Goal: Task Accomplishment & Management: Manage account settings

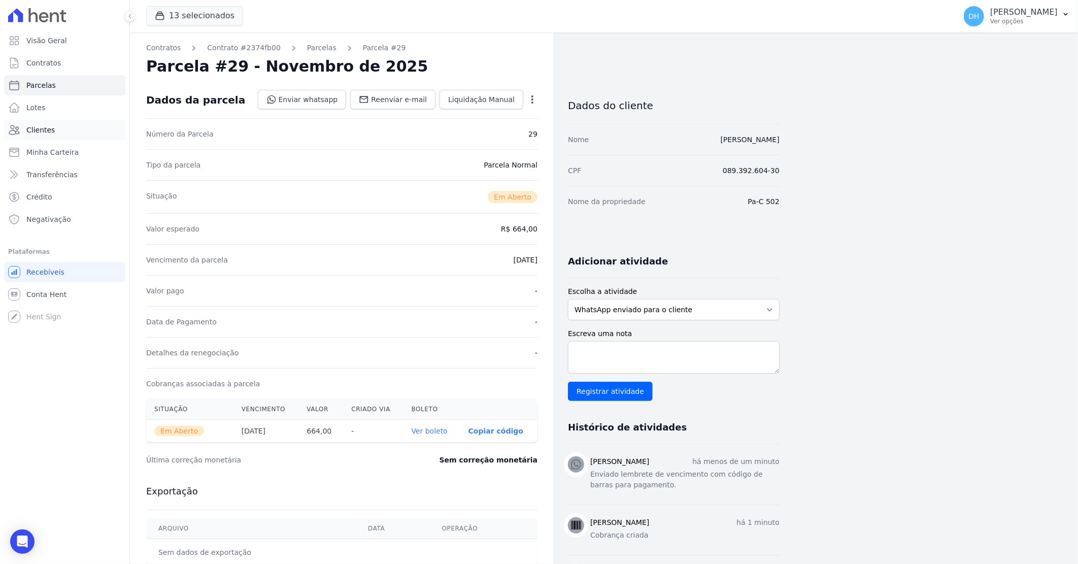
click at [71, 127] on link "Clientes" at bounding box center [64, 130] width 121 height 20
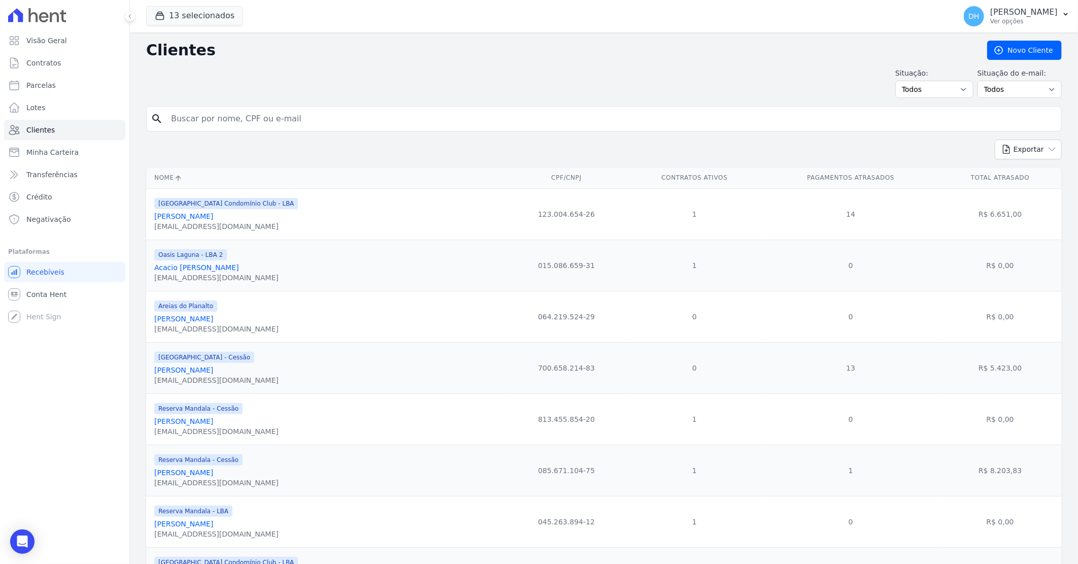
click at [203, 120] on input "search" at bounding box center [611, 119] width 893 height 20
type input "dayana"
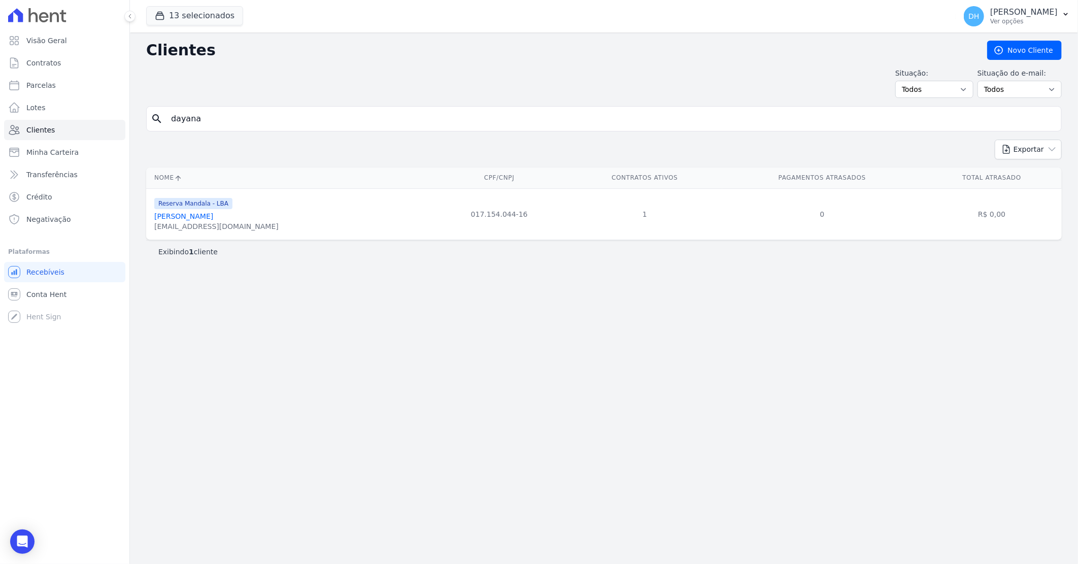
click at [213, 219] on link "[PERSON_NAME]" at bounding box center [183, 216] width 59 height 8
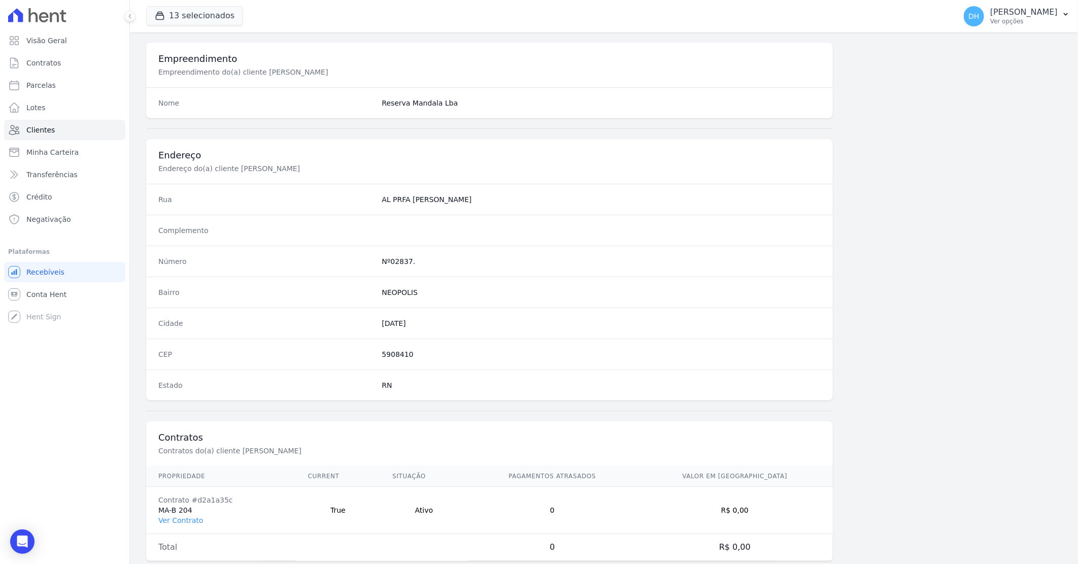
scroll to position [387, 0]
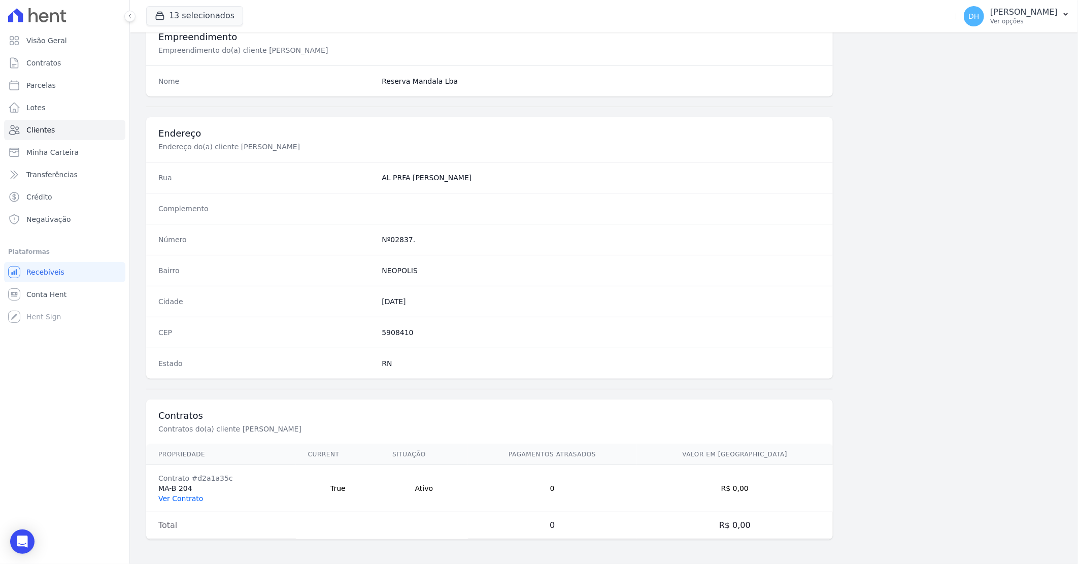
click at [179, 500] on link "Ver Contrato" at bounding box center [180, 499] width 45 height 8
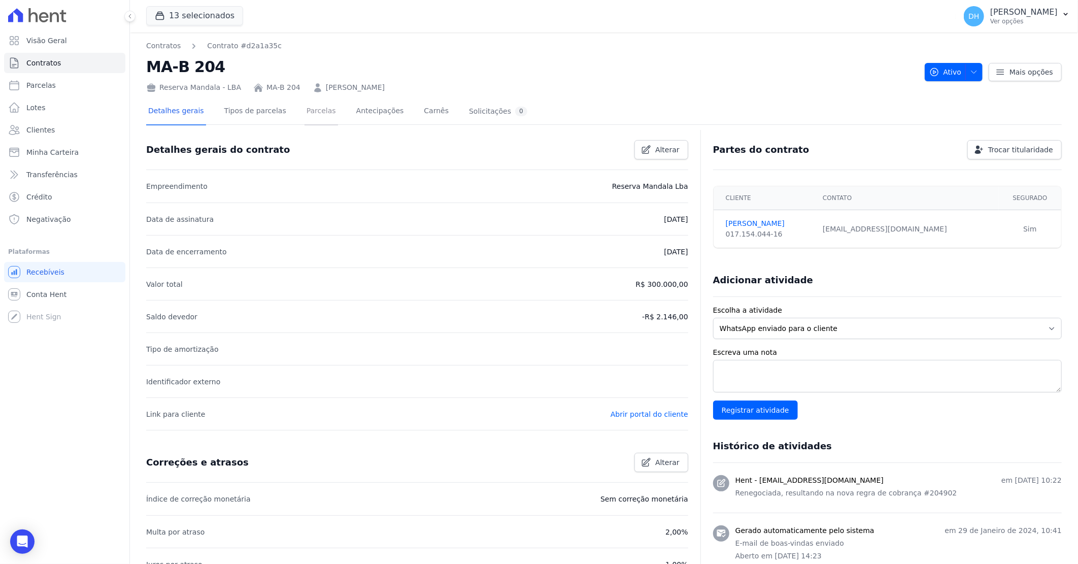
click at [314, 112] on link "Parcelas" at bounding box center [322, 112] width 34 height 27
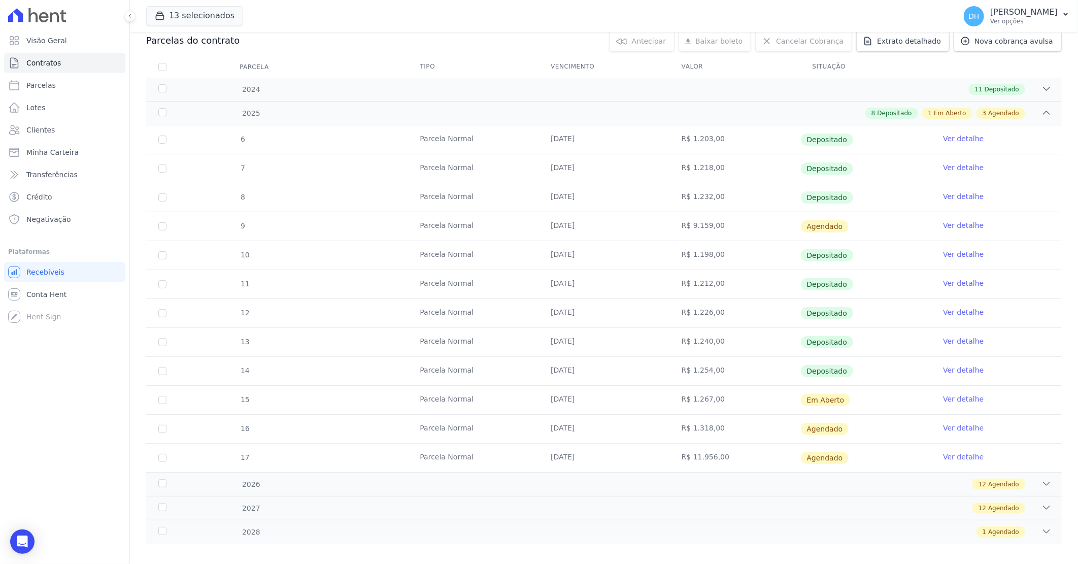
scroll to position [123, 0]
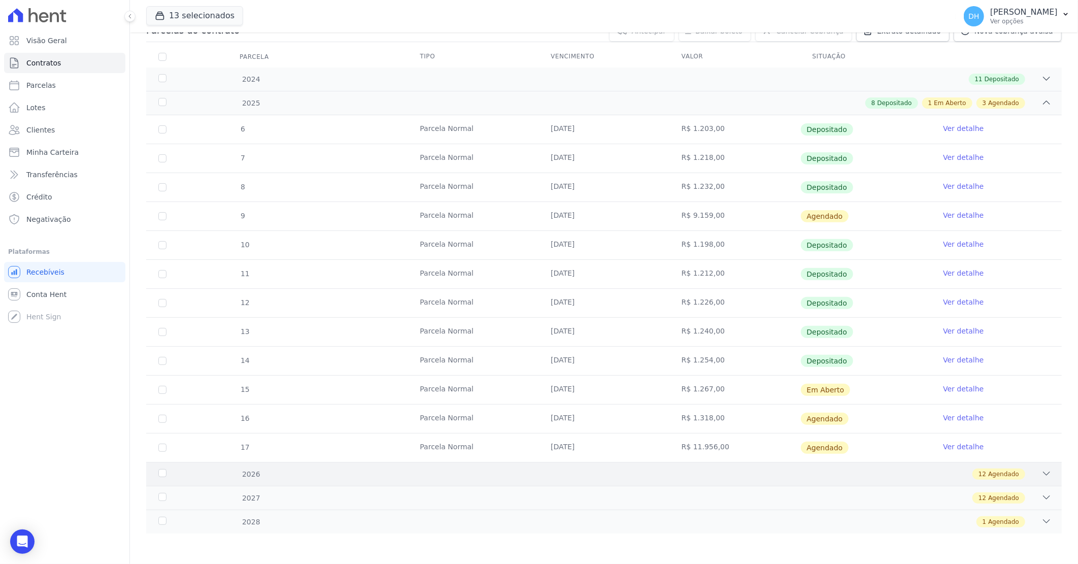
click at [737, 469] on div "12 Agendado" at bounding box center [649, 474] width 805 height 11
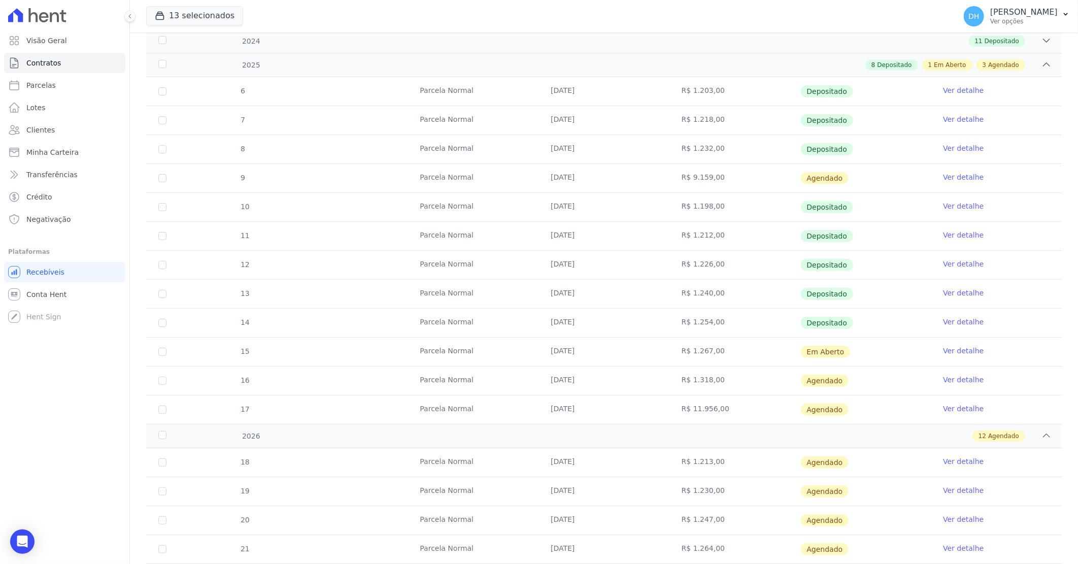
scroll to position [236, 0]
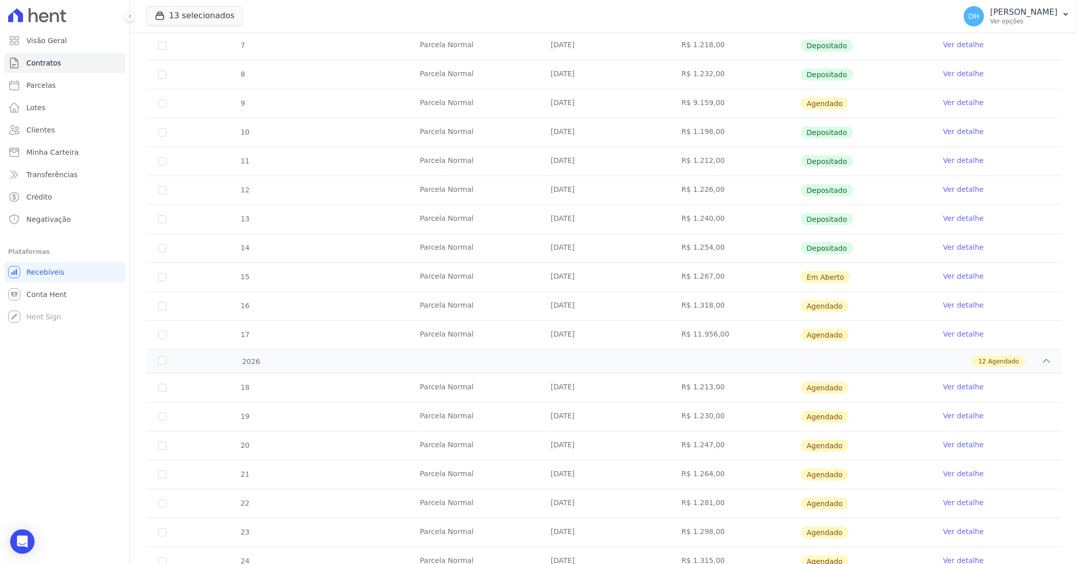
click at [945, 159] on link "Ver detalhe" at bounding box center [963, 160] width 41 height 10
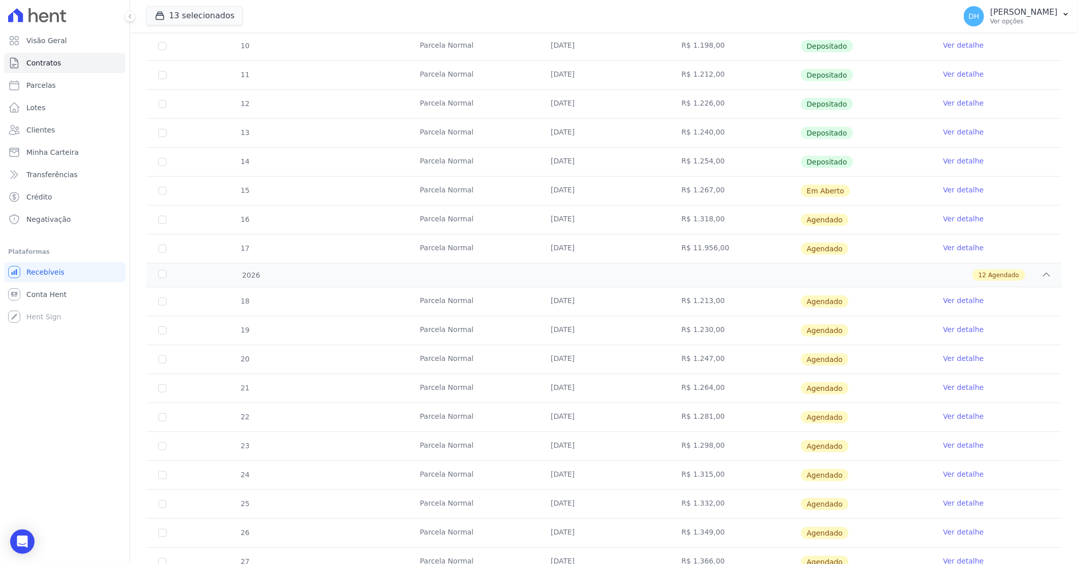
scroll to position [245, 0]
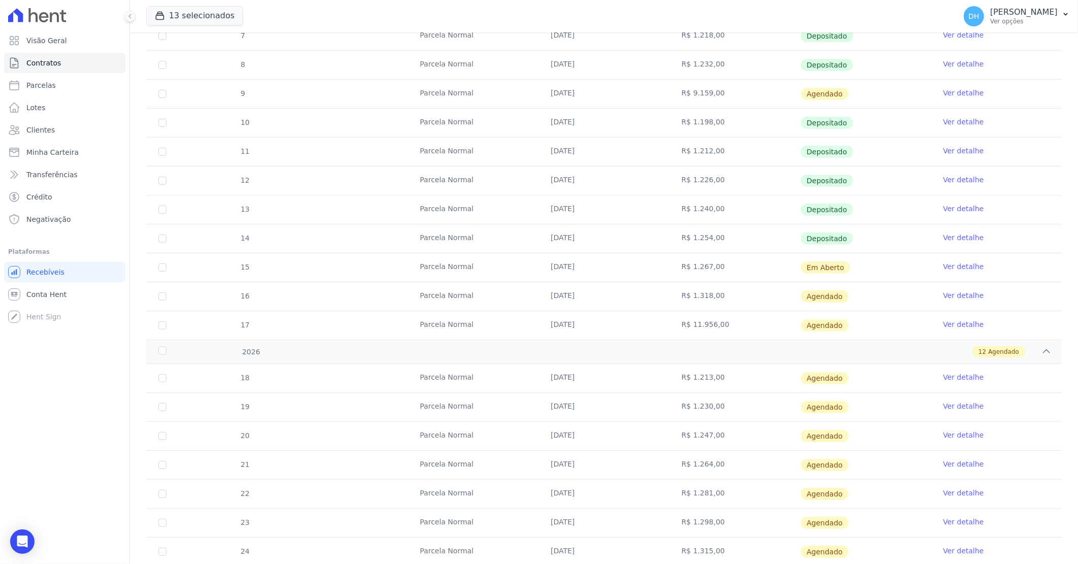
click at [951, 265] on link "Ver detalhe" at bounding box center [963, 266] width 41 height 10
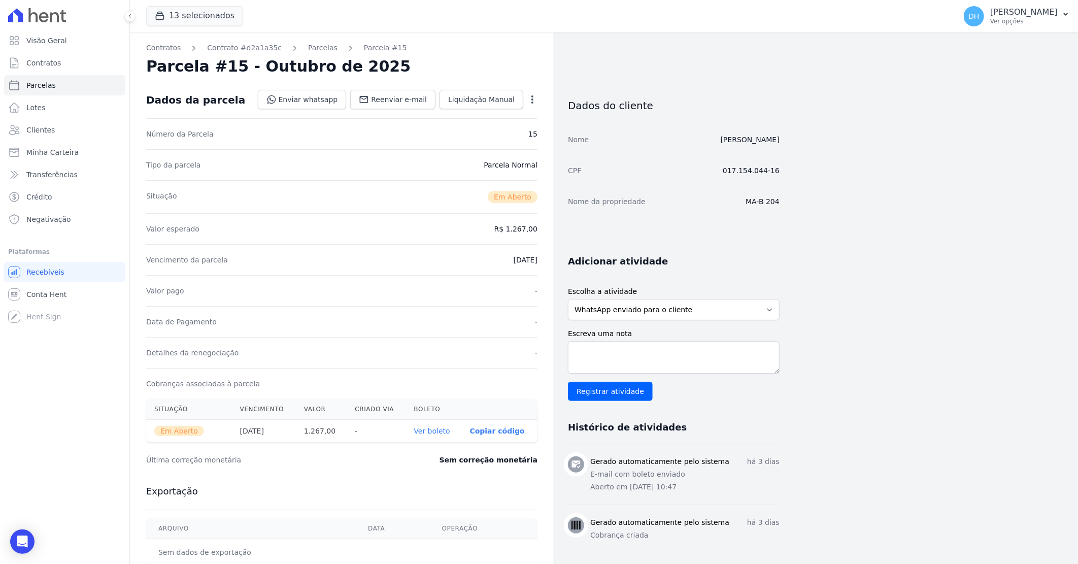
click at [438, 430] on link "Ver boleto" at bounding box center [432, 431] width 36 height 8
click at [308, 49] on link "Parcelas" at bounding box center [322, 48] width 29 height 11
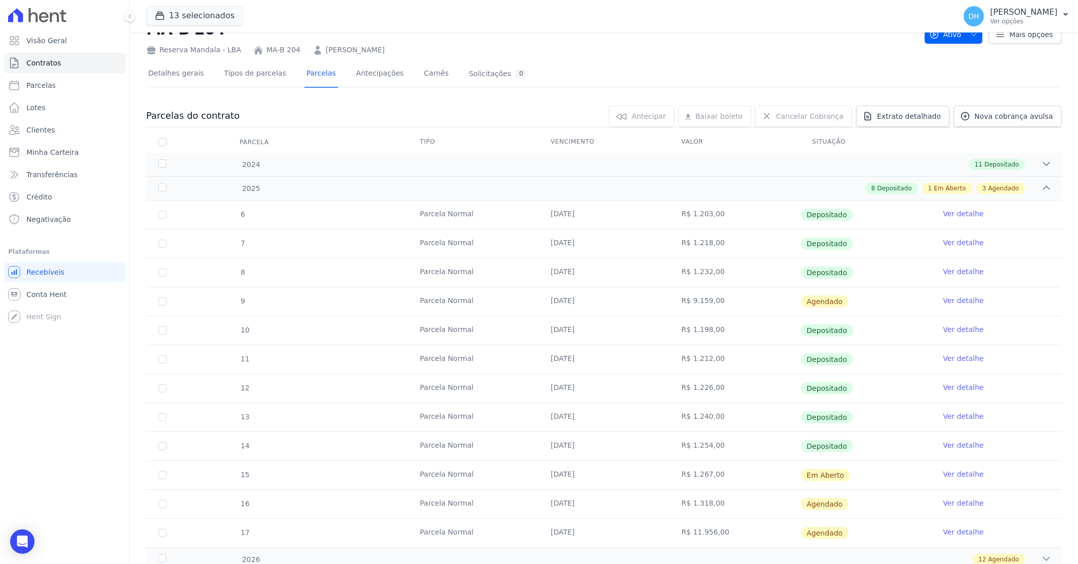
scroll to position [56, 0]
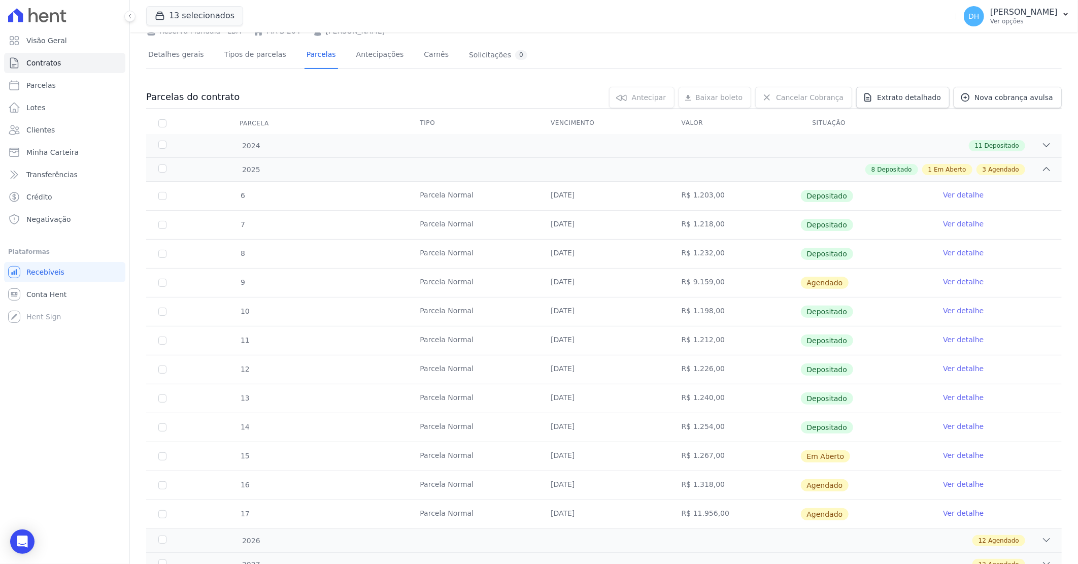
click at [956, 429] on link "Ver detalhe" at bounding box center [963, 426] width 41 height 10
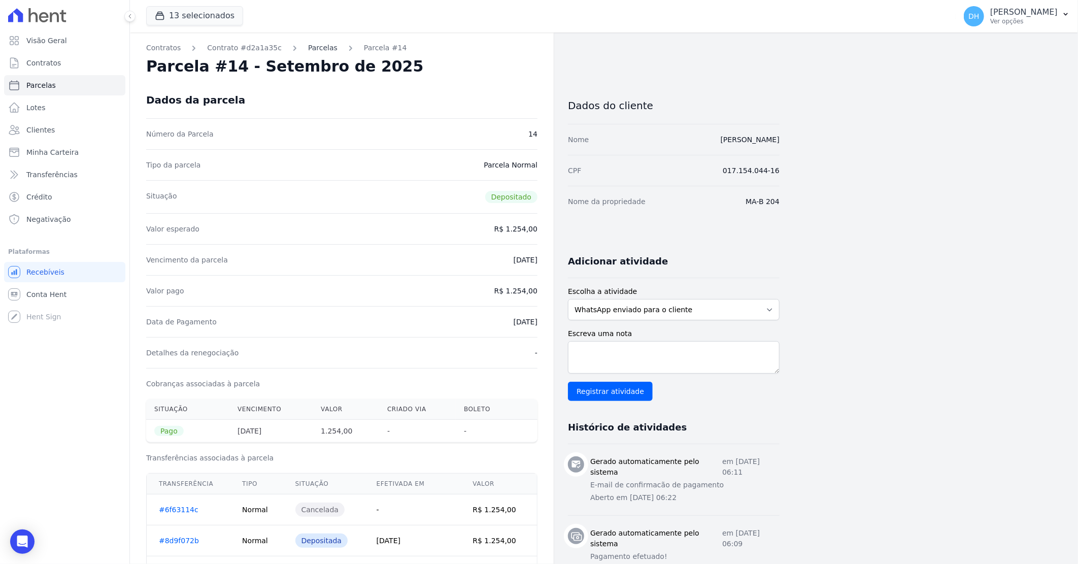
click at [308, 48] on link "Parcelas" at bounding box center [322, 48] width 29 height 11
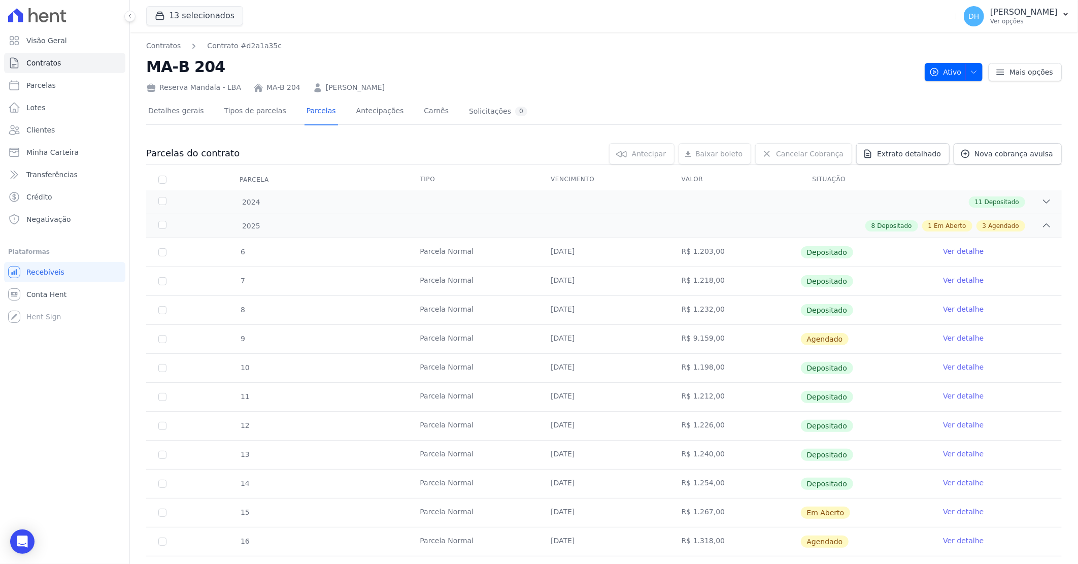
click at [947, 516] on link "Ver detalhe" at bounding box center [963, 512] width 41 height 10
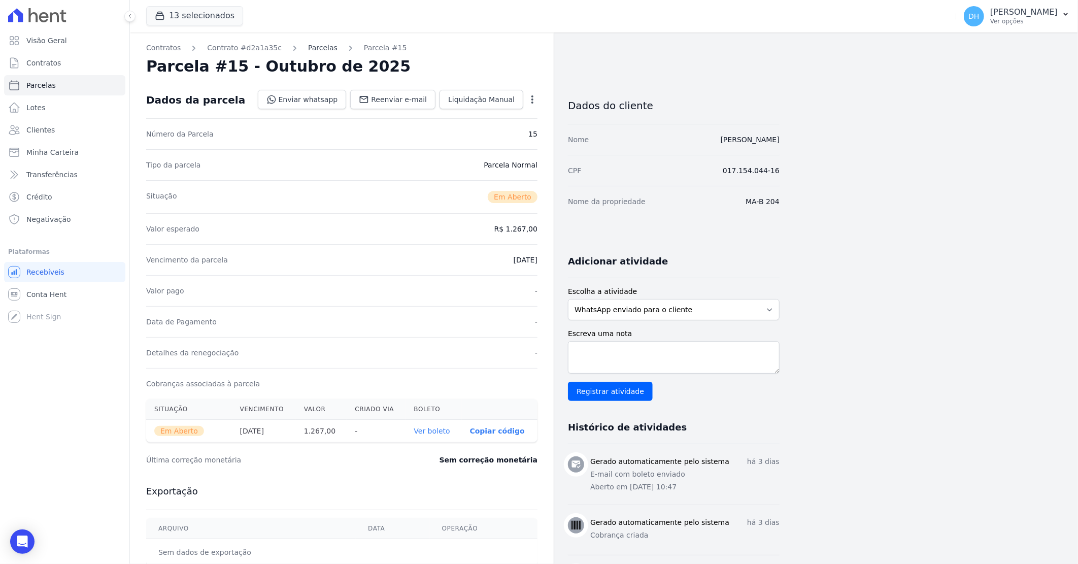
click at [309, 48] on link "Parcelas" at bounding box center [322, 48] width 29 height 11
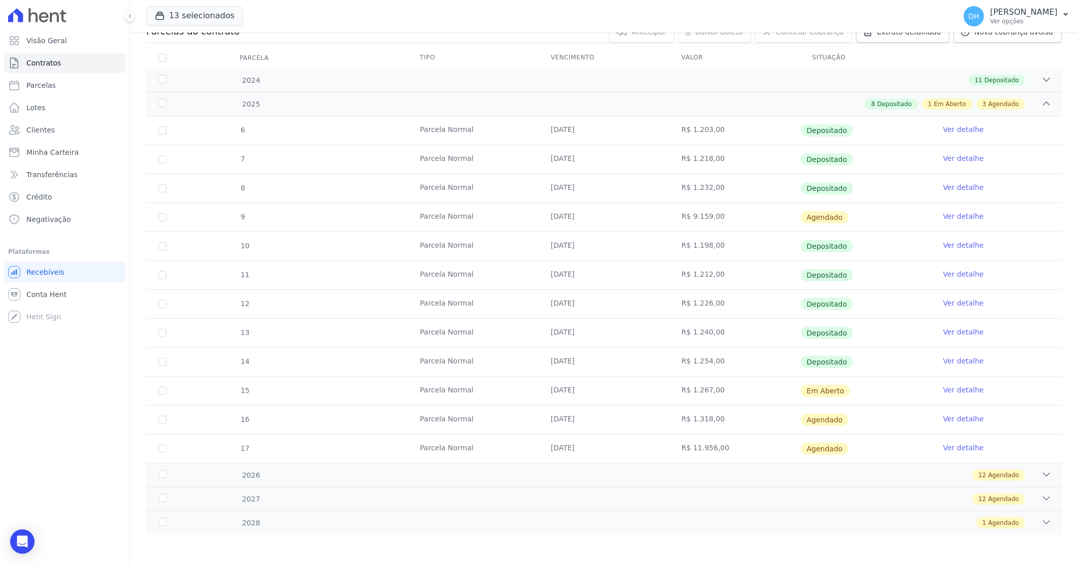
scroll to position [123, 0]
click at [614, 467] on div "2026 12 Agendado" at bounding box center [604, 474] width 916 height 24
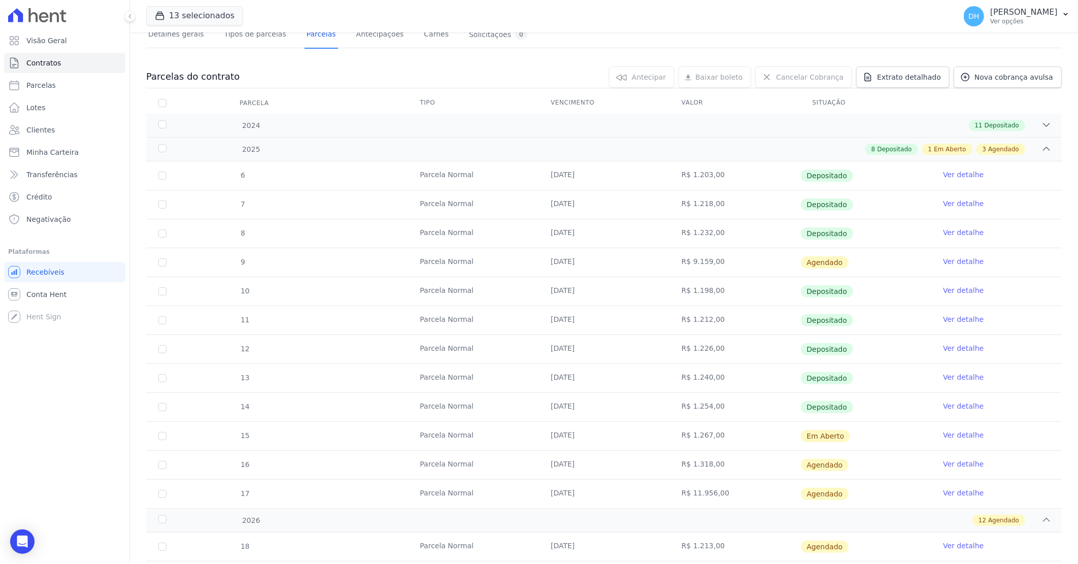
scroll to position [76, 0]
click at [53, 133] on link "Clientes" at bounding box center [64, 130] width 121 height 20
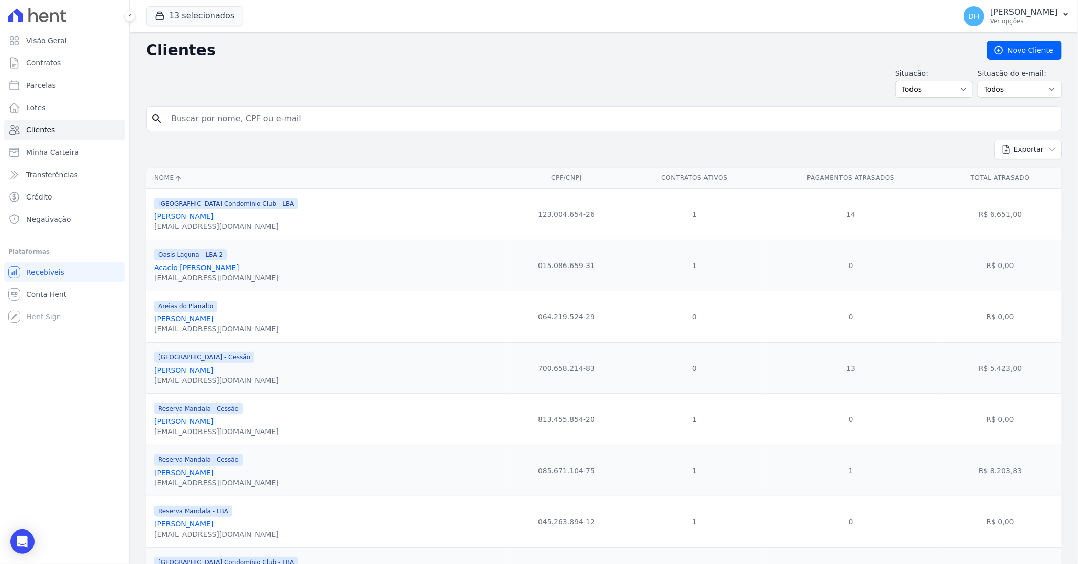
click at [205, 116] on input "search" at bounding box center [611, 119] width 893 height 20
type input "laciria"
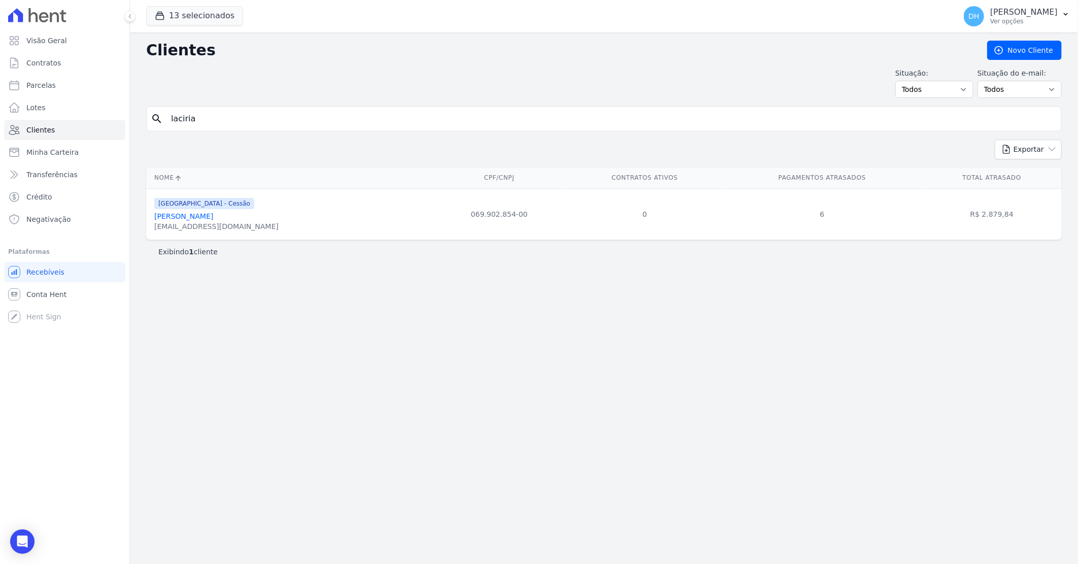
click at [179, 216] on link "[PERSON_NAME]" at bounding box center [183, 216] width 59 height 8
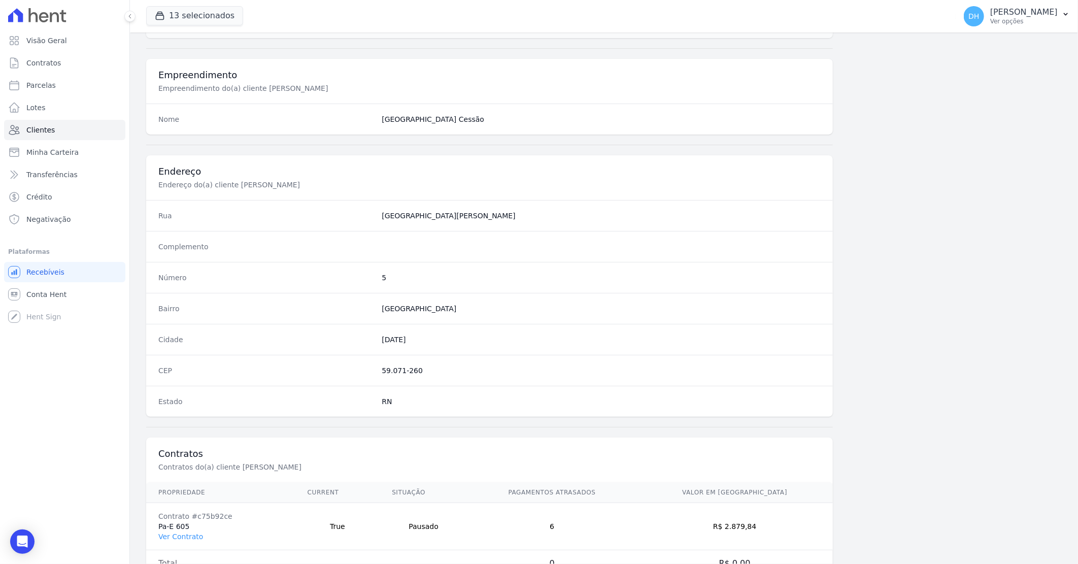
scroll to position [387, 0]
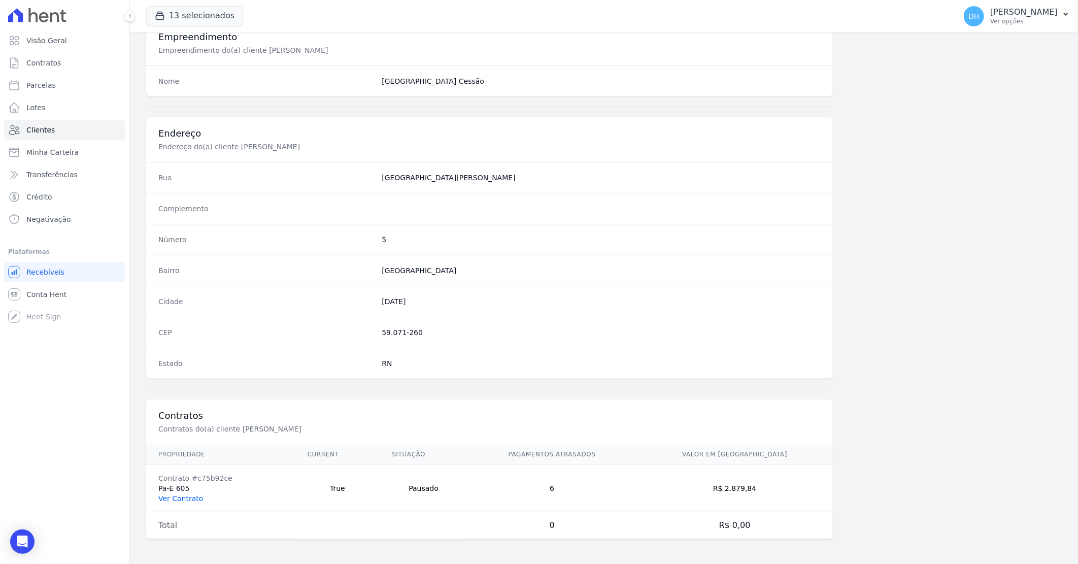
click at [182, 495] on link "Ver Contrato" at bounding box center [180, 499] width 45 height 8
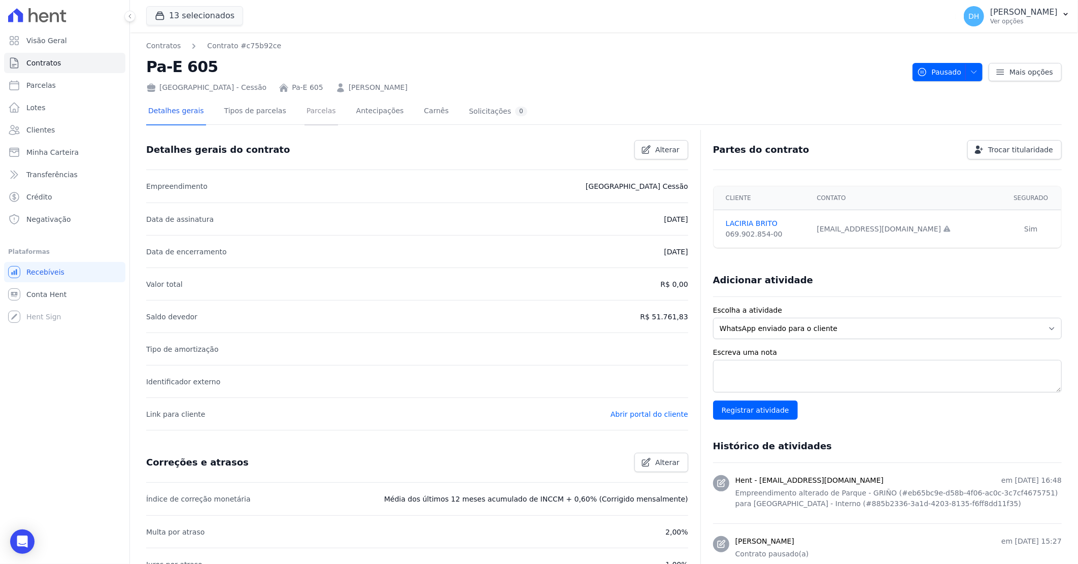
click at [305, 105] on link "Parcelas" at bounding box center [322, 112] width 34 height 27
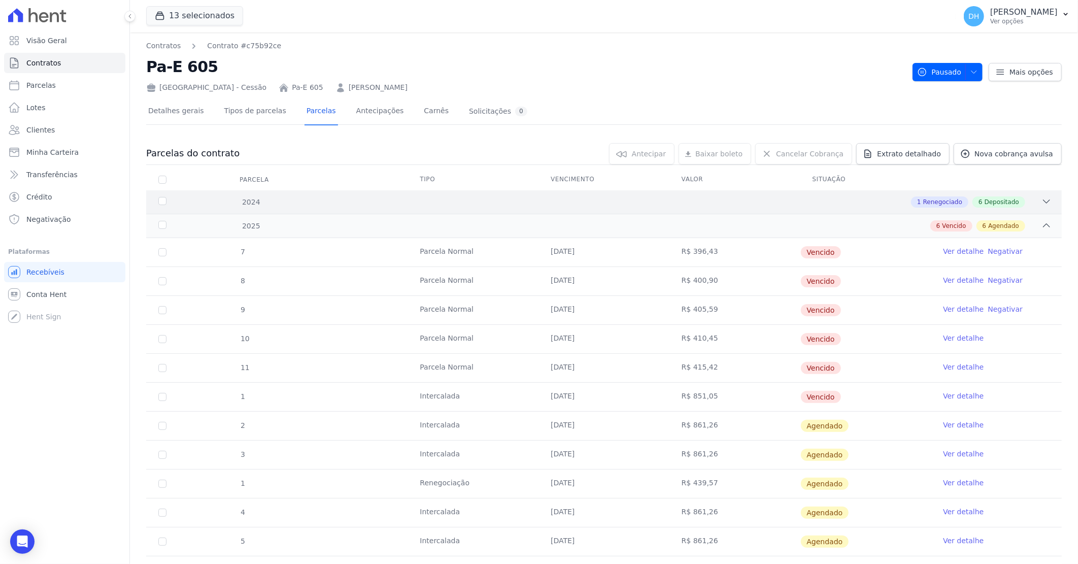
click at [573, 199] on div "1 Renegociado 6 Depositado" at bounding box center [649, 201] width 805 height 11
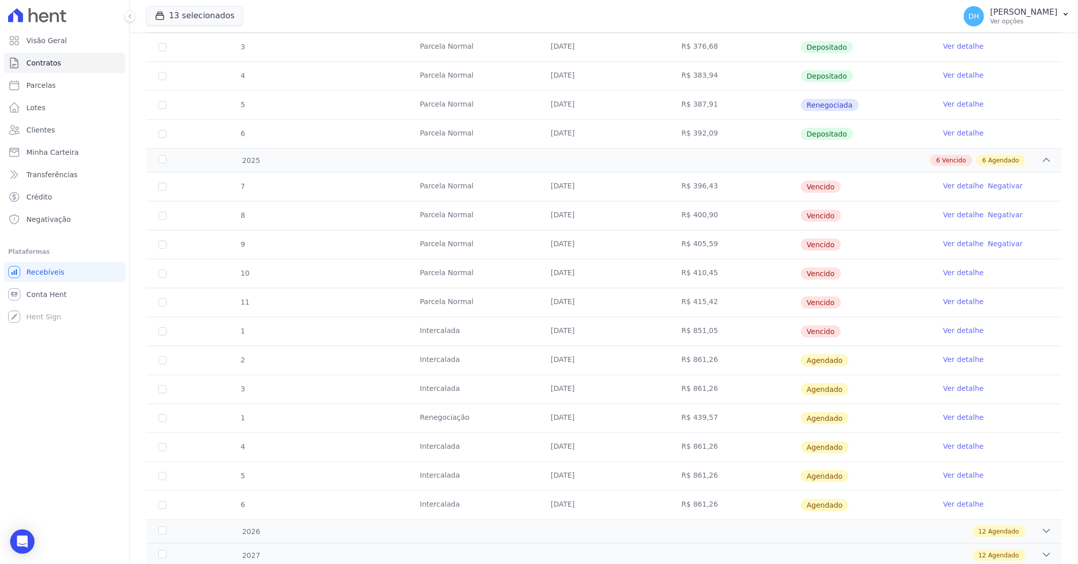
scroll to position [374, 0]
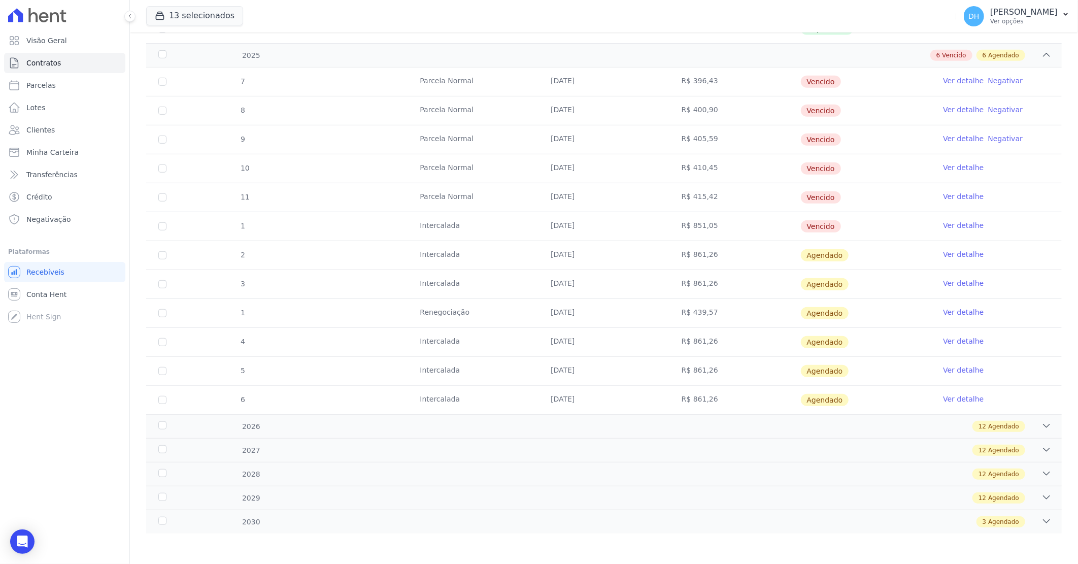
click at [950, 308] on link "Ver detalhe" at bounding box center [963, 312] width 41 height 10
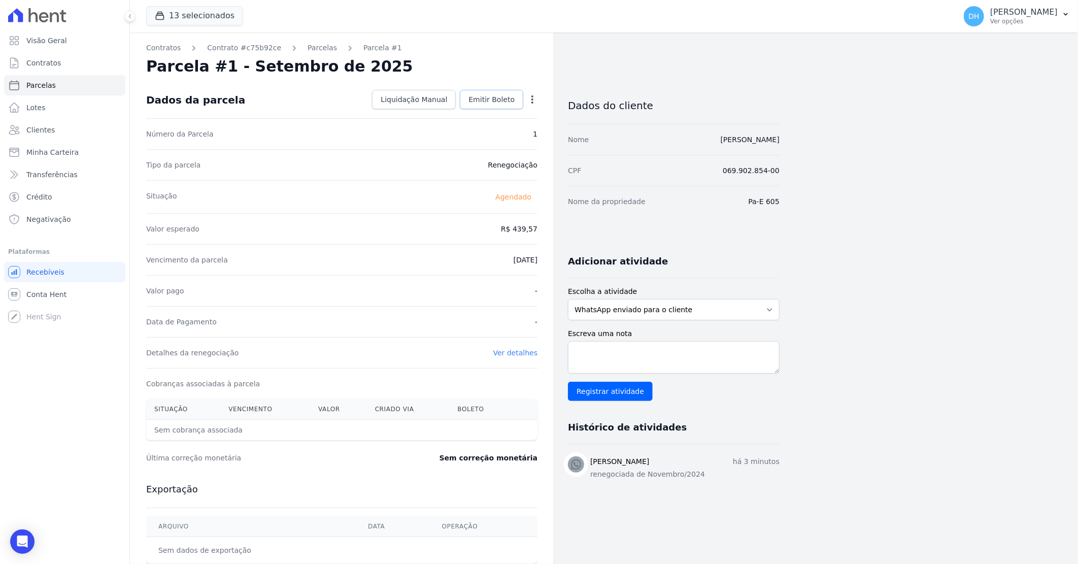
click at [494, 107] on link "Emitir Boleto" at bounding box center [491, 99] width 63 height 19
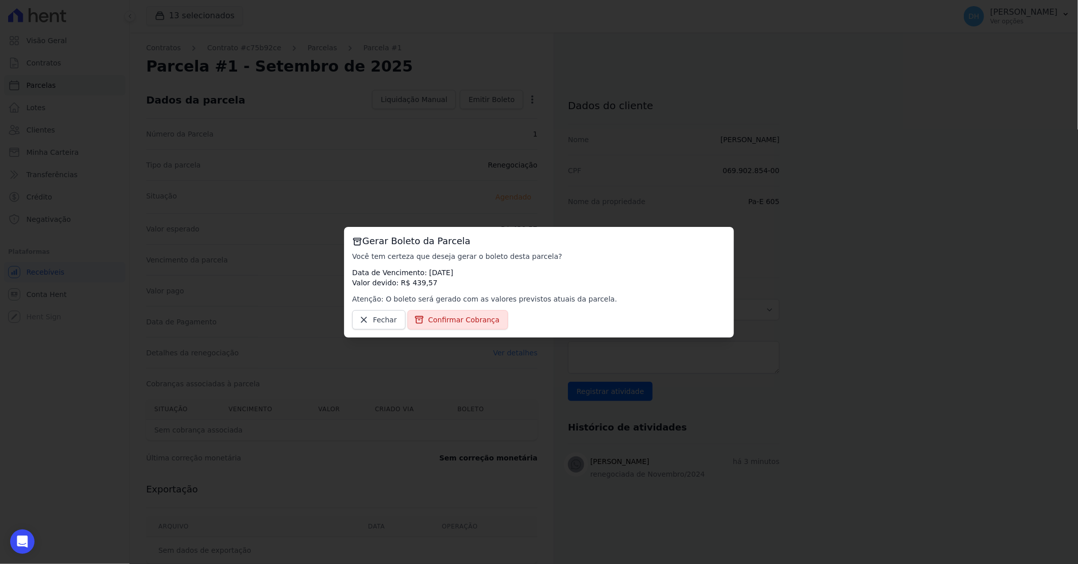
click at [445, 329] on div "Gerar Boleto da Parcela Você tem certeza que deseja gerar o boleto desta parcel…" at bounding box center [539, 282] width 390 height 111
click at [449, 323] on span "Confirmar Cobrança" at bounding box center [465, 320] width 72 height 10
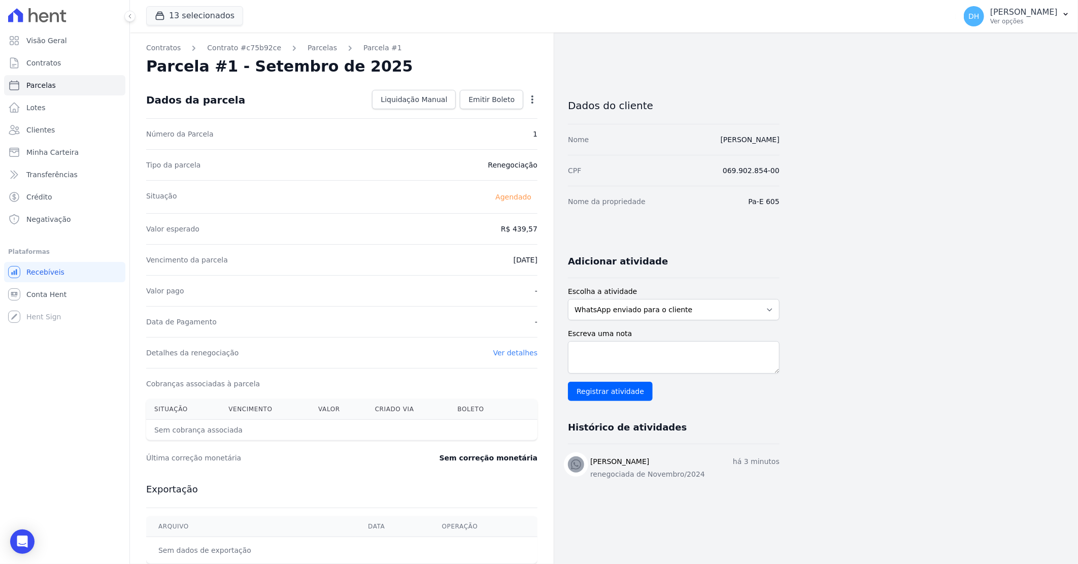
click at [530, 96] on icon "button" at bounding box center [533, 99] width 10 height 10
click at [519, 49] on nav "Contratos Contrato #c75b92ce Parcelas Parcela #1" at bounding box center [341, 48] width 391 height 11
click at [489, 94] on span "Emitir Boleto" at bounding box center [492, 99] width 46 height 10
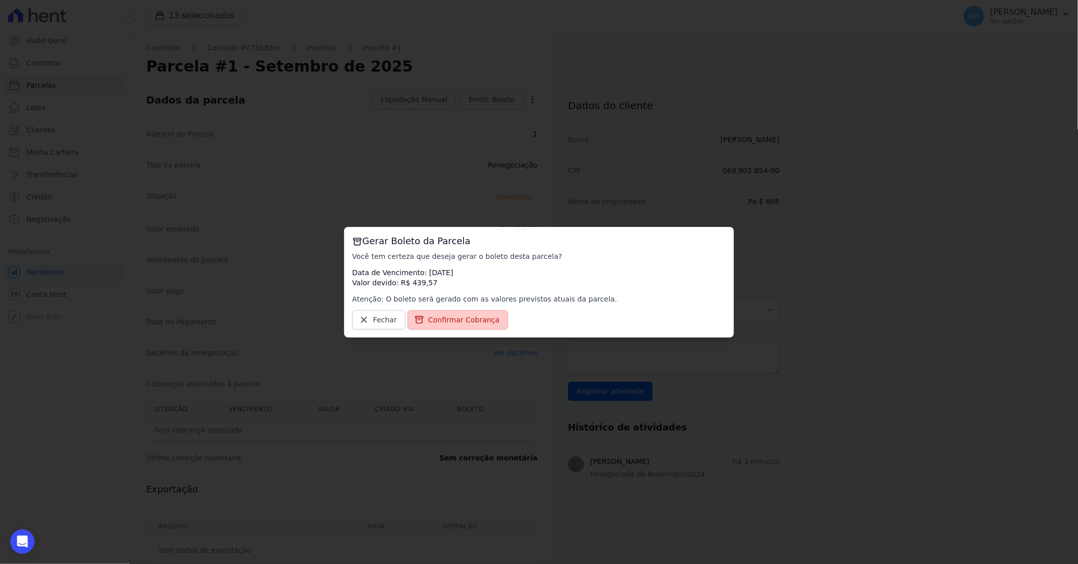
click at [460, 315] on span "Confirmar Cobrança" at bounding box center [465, 320] width 72 height 10
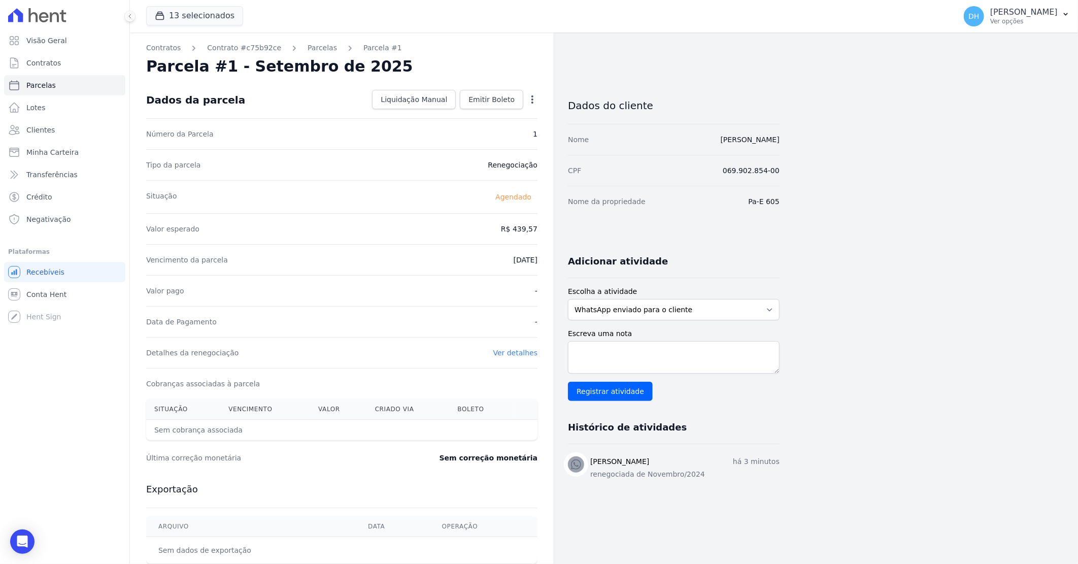
click at [321, 53] on div "Contratos Contrato #c75b92ce Parcelas Parcela #1 Parcela #1 - Setembro de 2025 …" at bounding box center [342, 358] width 424 height 653
click at [309, 48] on link "Parcelas" at bounding box center [322, 48] width 29 height 11
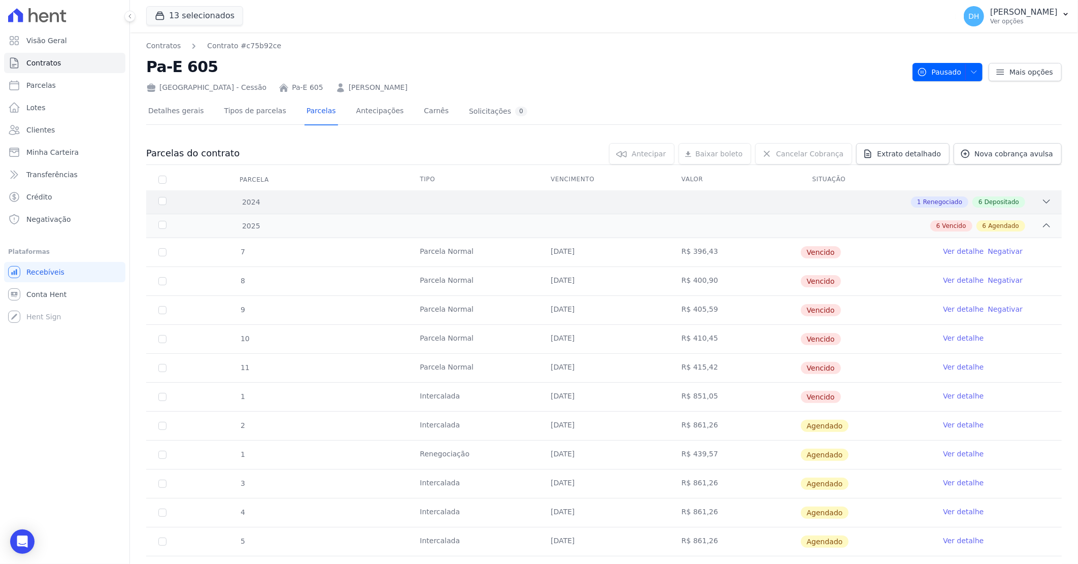
click at [869, 207] on div "2024 1 Renegociado 6 Depositado" at bounding box center [604, 201] width 916 height 23
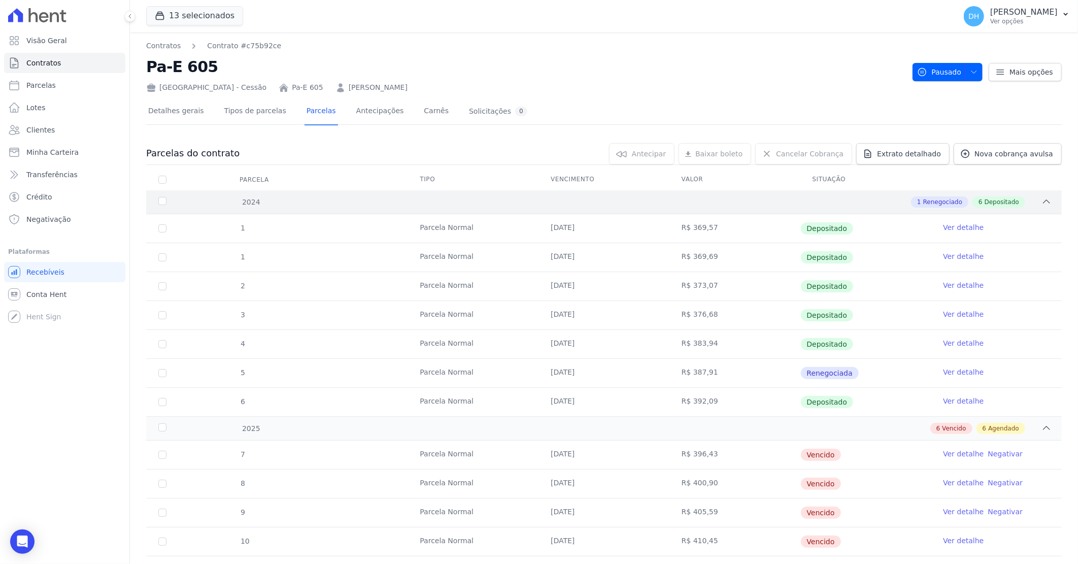
click at [860, 206] on div "1 Renegociado 6 Depositado" at bounding box center [649, 201] width 805 height 11
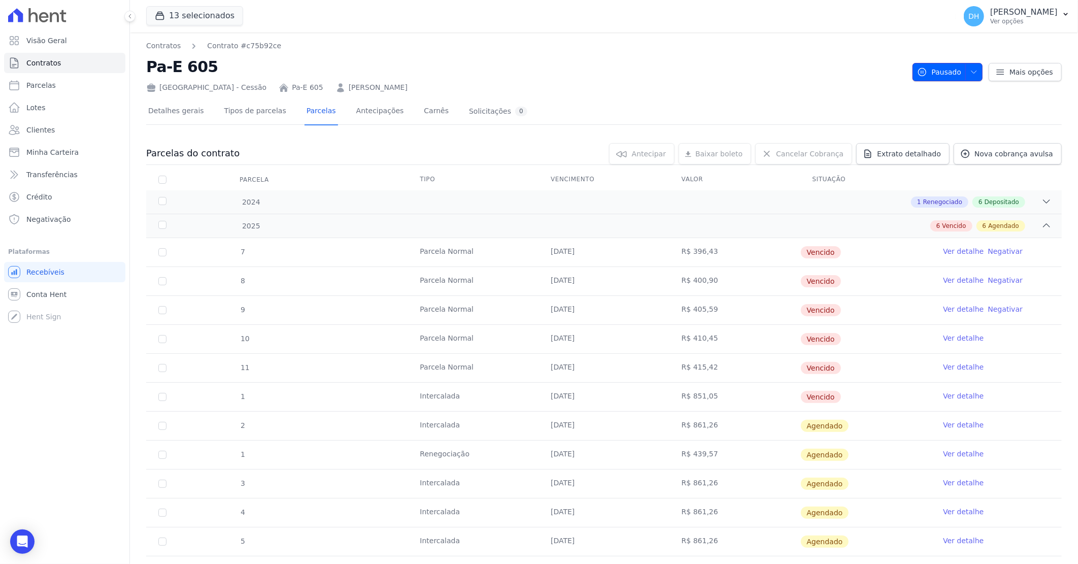
click at [966, 70] on span "button" at bounding box center [972, 72] width 13 height 16
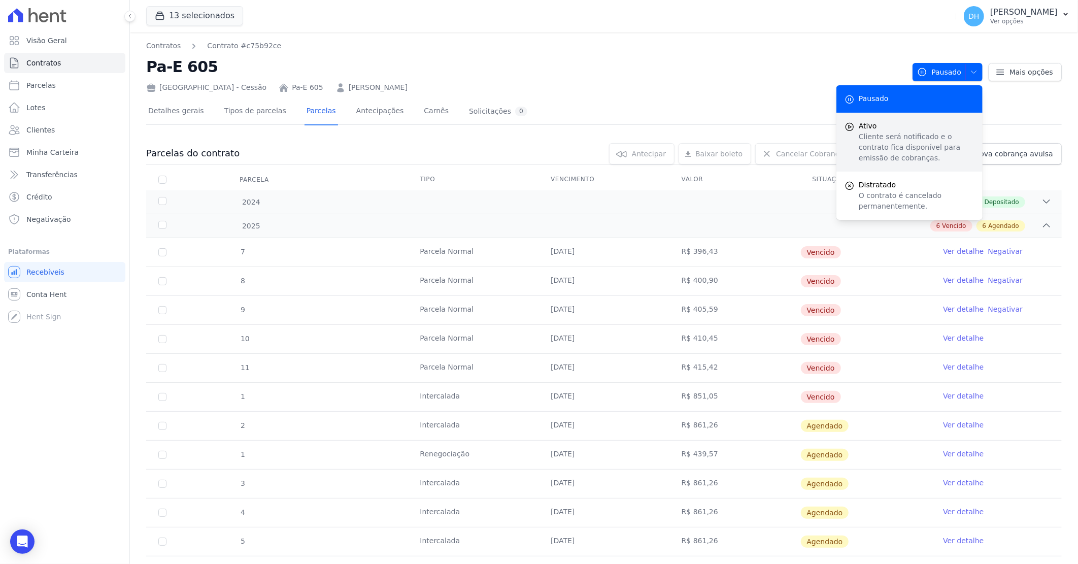
click at [871, 143] on p "Cliente será notificado e o contrato fica disponível para emissão de cobranças." at bounding box center [917, 148] width 116 height 32
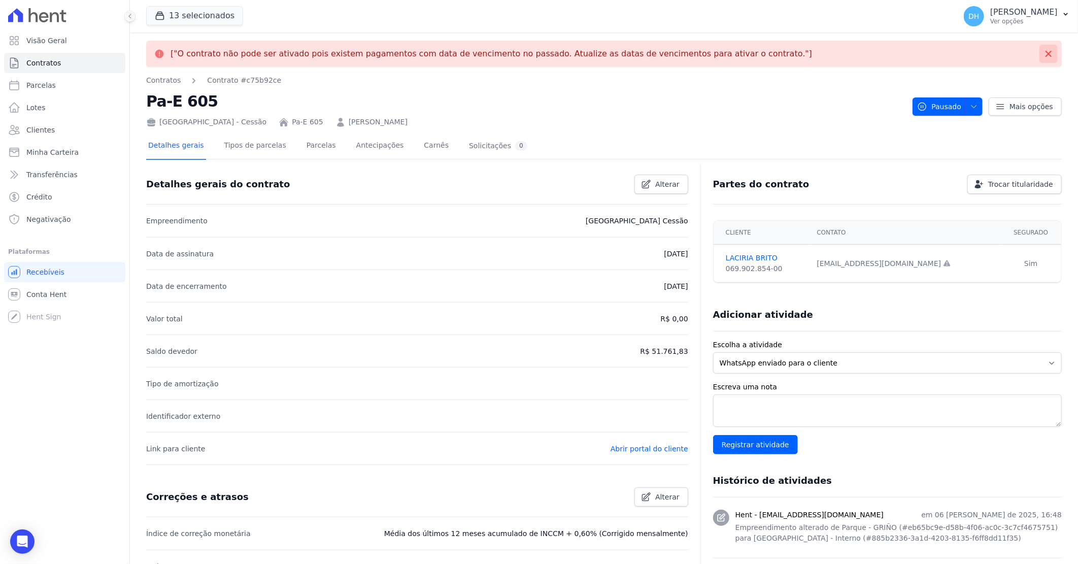
click at [1048, 49] on button at bounding box center [1049, 54] width 18 height 18
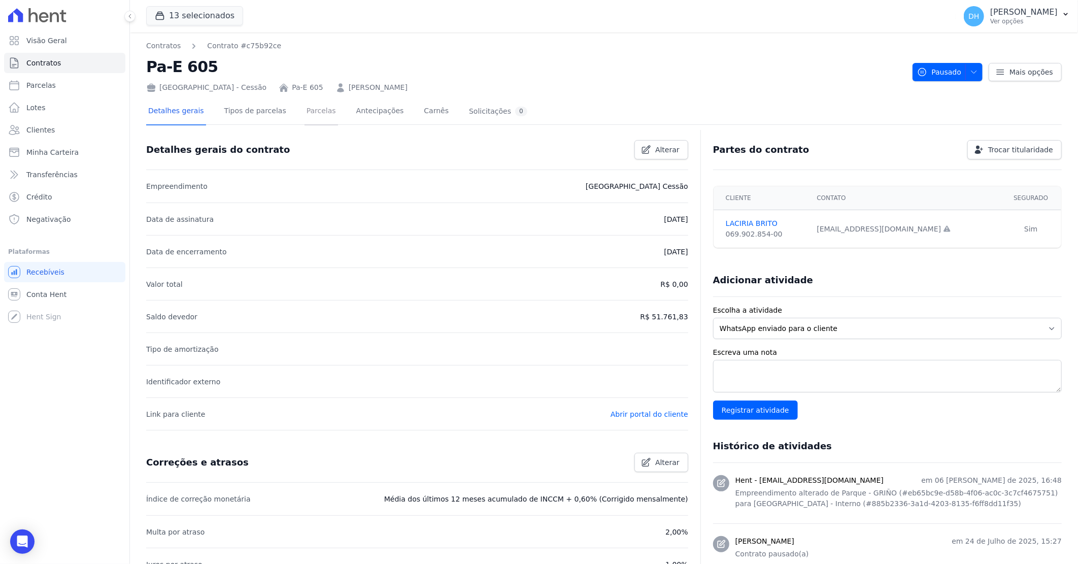
click at [313, 111] on link "Parcelas" at bounding box center [322, 112] width 34 height 27
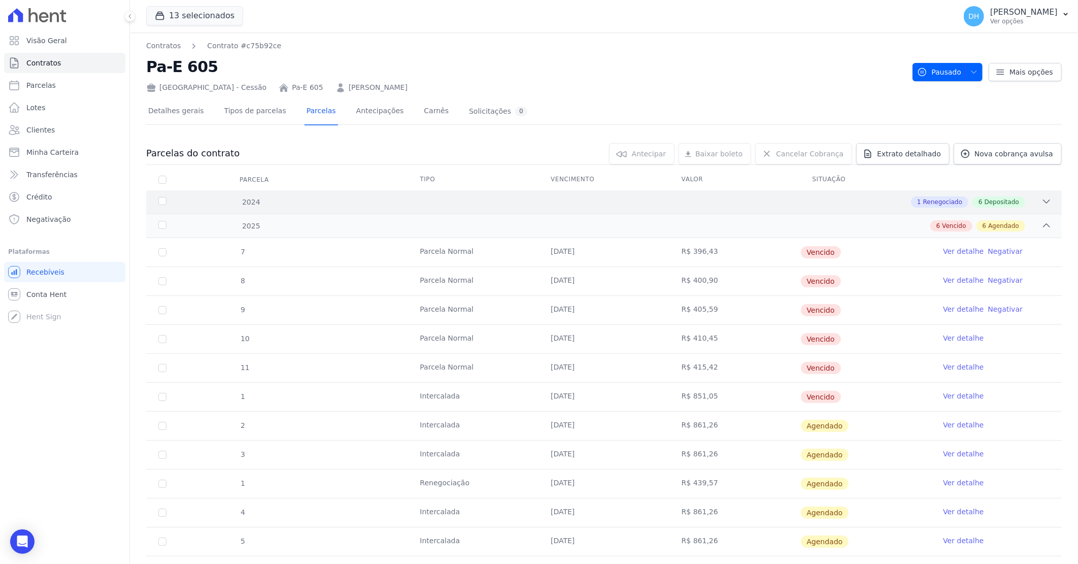
click at [811, 196] on div "1 Renegociado 6 Depositado" at bounding box center [649, 201] width 805 height 11
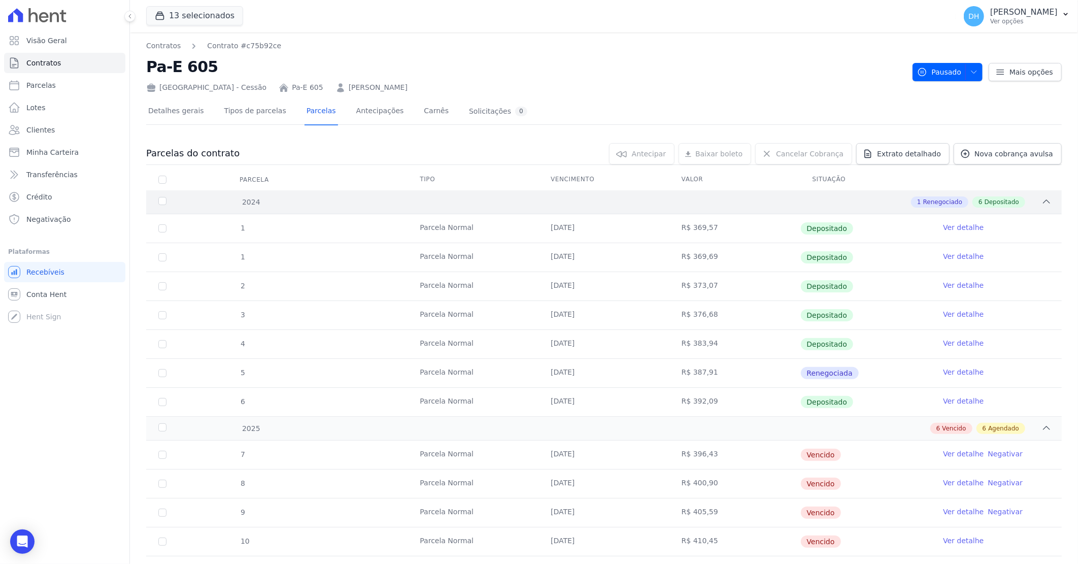
click at [811, 196] on div "1 Renegociado 6 Depositado" at bounding box center [649, 201] width 805 height 11
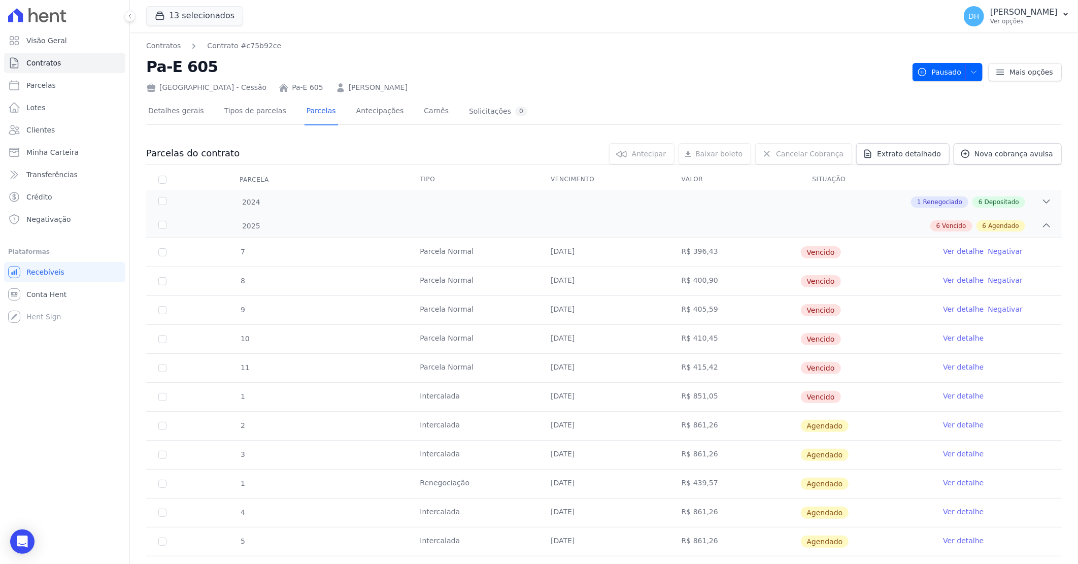
scroll to position [56, 0]
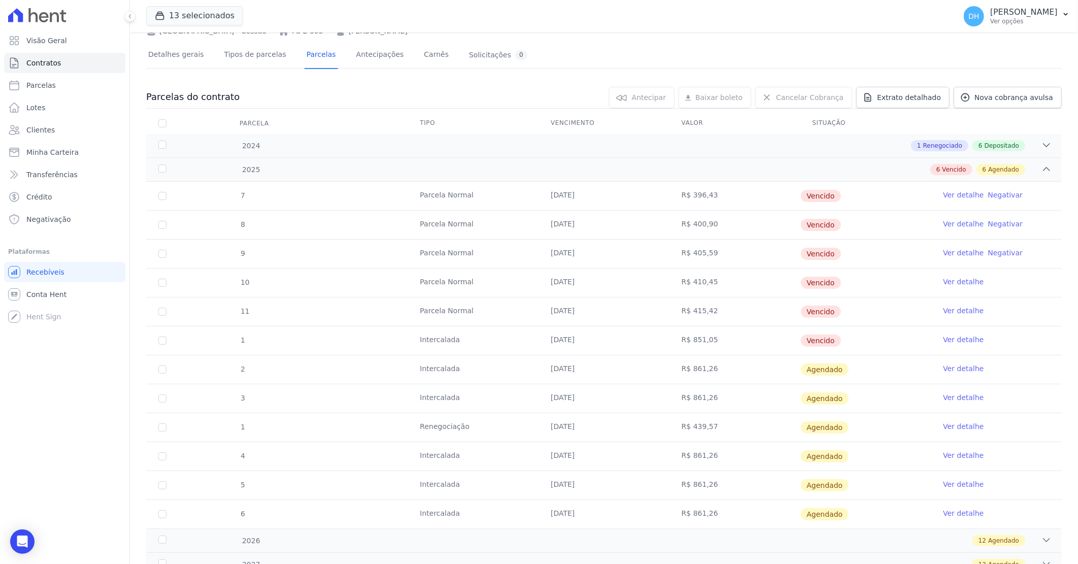
click at [673, 429] on td "R$ 439,57" at bounding box center [735, 427] width 131 height 28
